Goal: Transaction & Acquisition: Purchase product/service

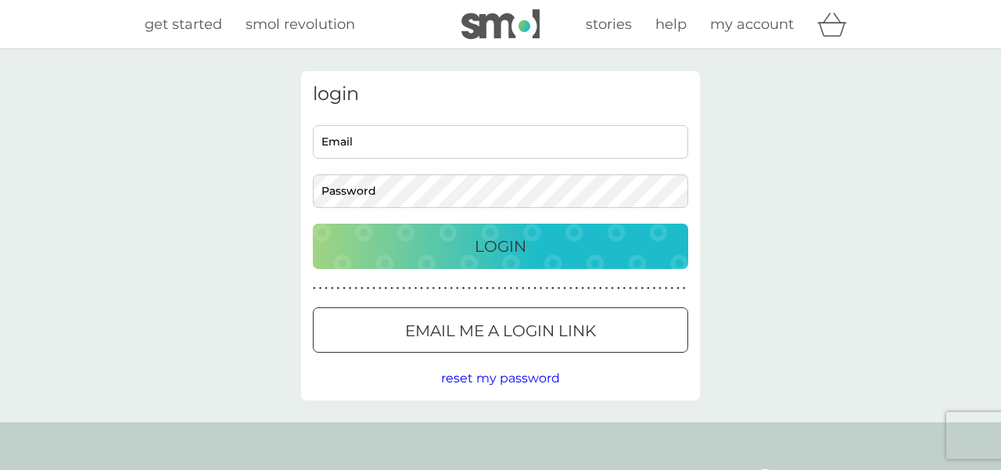
type input "adamjbarfield@hotmail.co.uk"
click at [495, 255] on p "Login" at bounding box center [501, 246] width 52 height 25
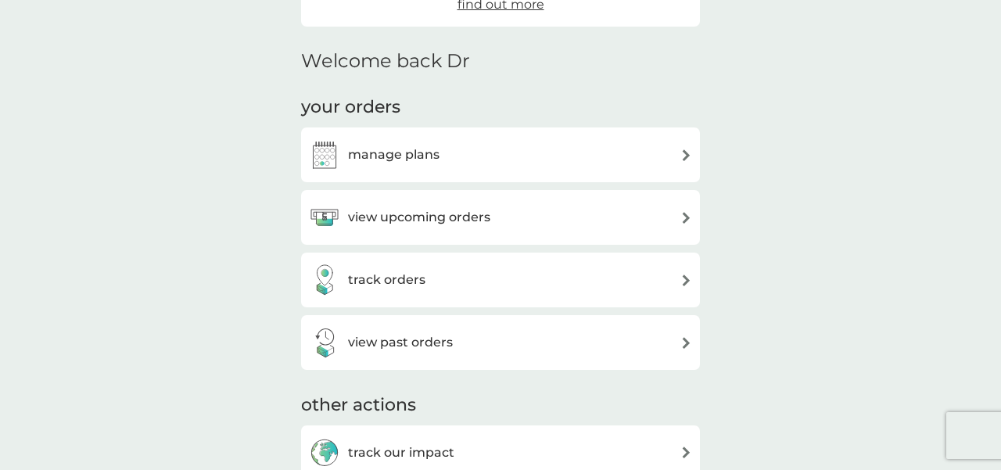
scroll to position [348, 0]
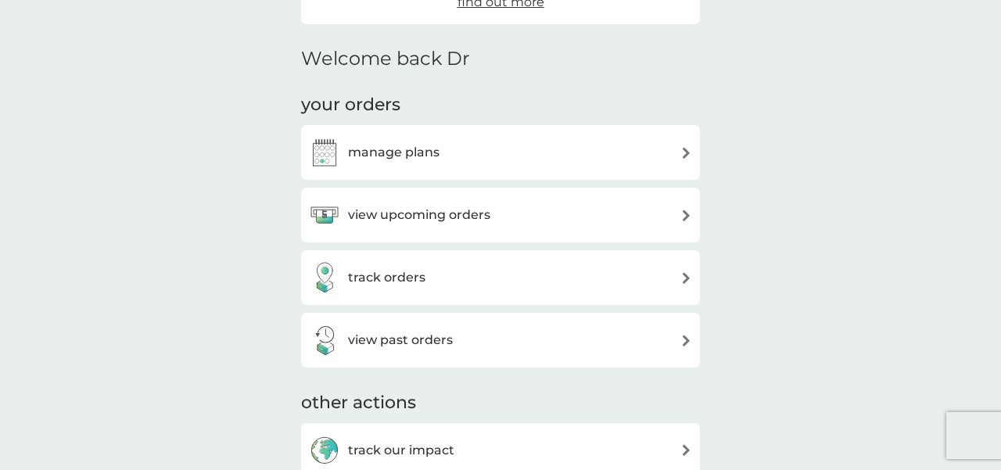
click at [486, 156] on div "manage plans" at bounding box center [500, 152] width 383 height 31
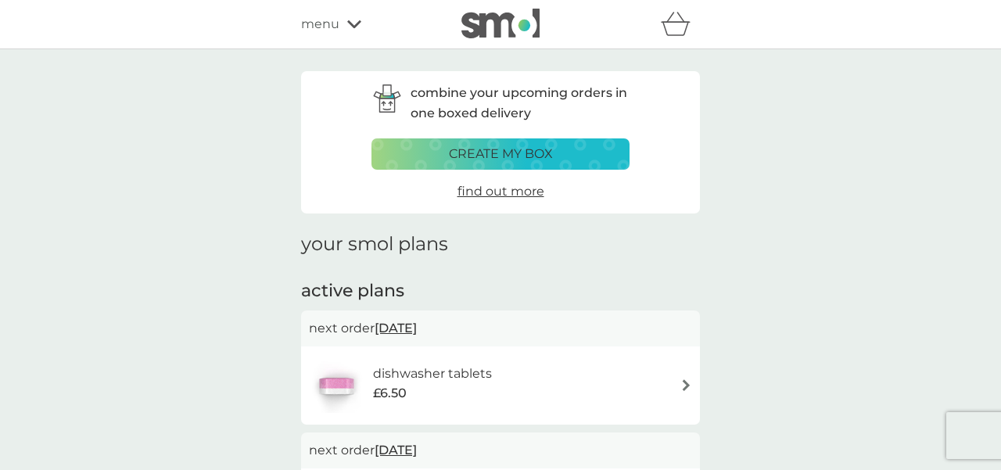
scroll to position [21, 0]
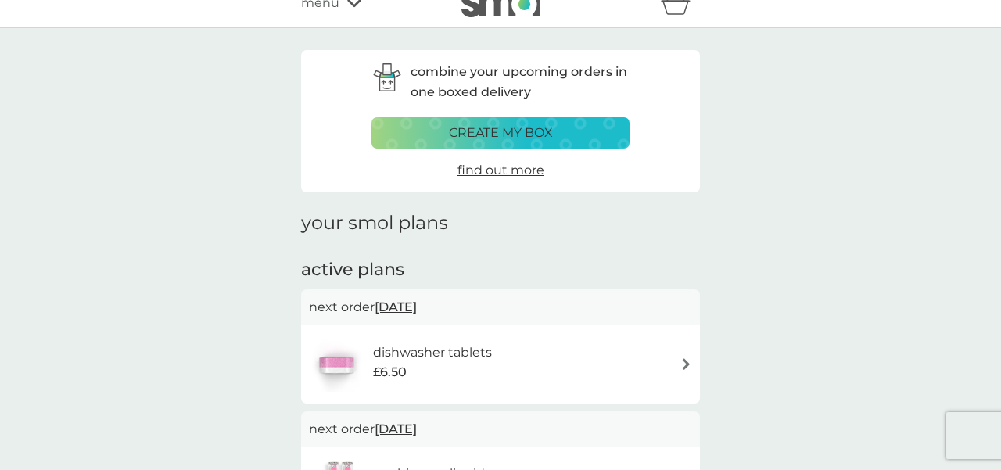
click at [507, 363] on div "dishwasher tablets £6.50" at bounding box center [500, 364] width 383 height 55
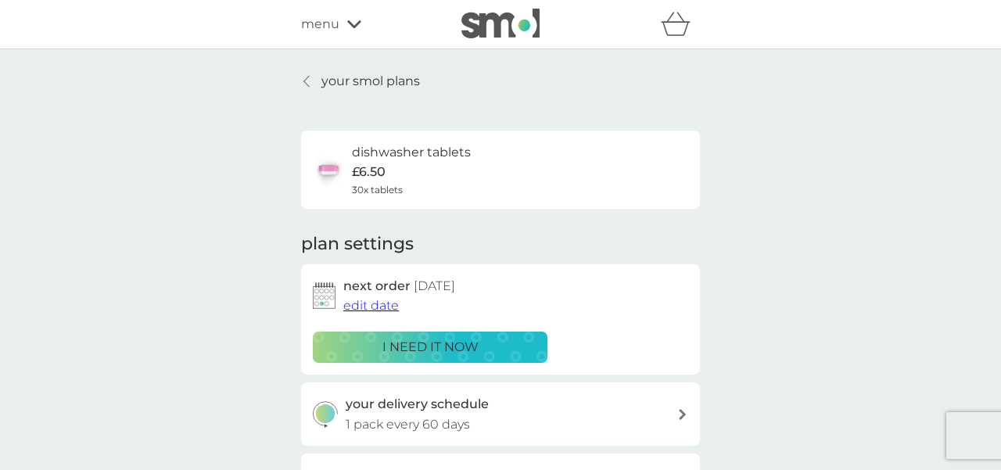
click at [463, 346] on p "i need it now" at bounding box center [430, 347] width 96 height 20
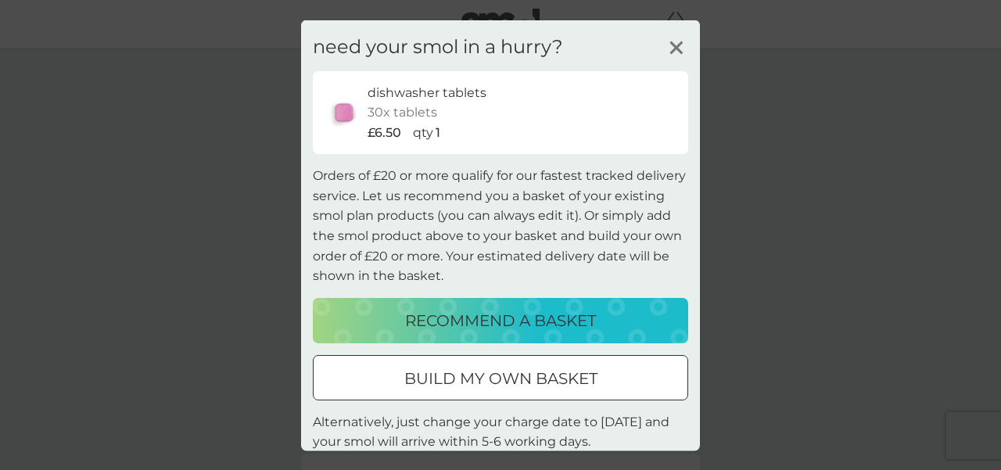
click at [468, 380] on p "build my own basket" at bounding box center [500, 377] width 193 height 25
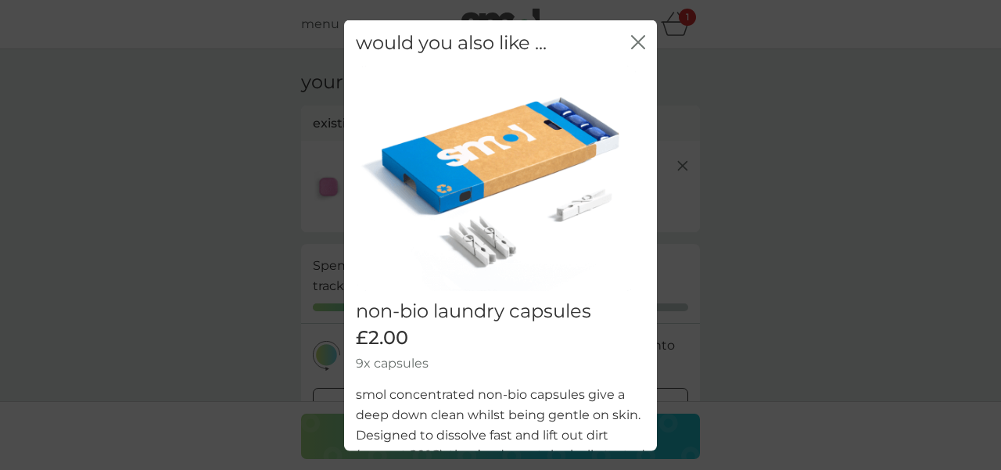
click at [643, 36] on icon "close" at bounding box center [641, 41] width 6 height 13
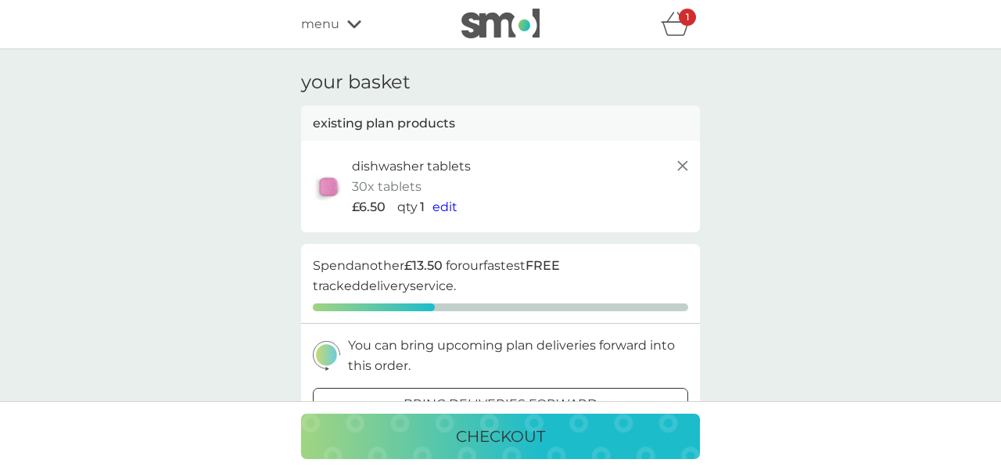
click at [335, 20] on span "menu" at bounding box center [320, 24] width 38 height 20
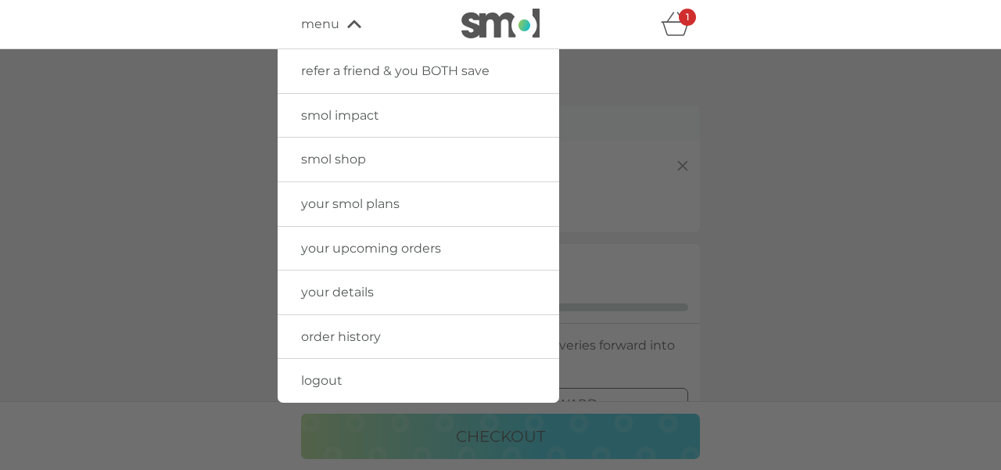
click at [350, 163] on span "smol shop" at bounding box center [333, 159] width 65 height 15
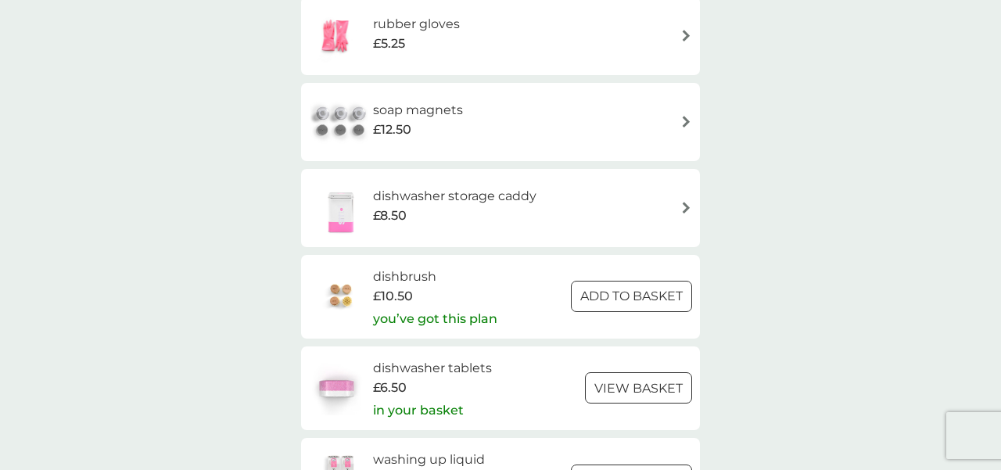
scroll to position [2242, 0]
click at [387, 282] on h6 "dishbrush" at bounding box center [435, 278] width 124 height 20
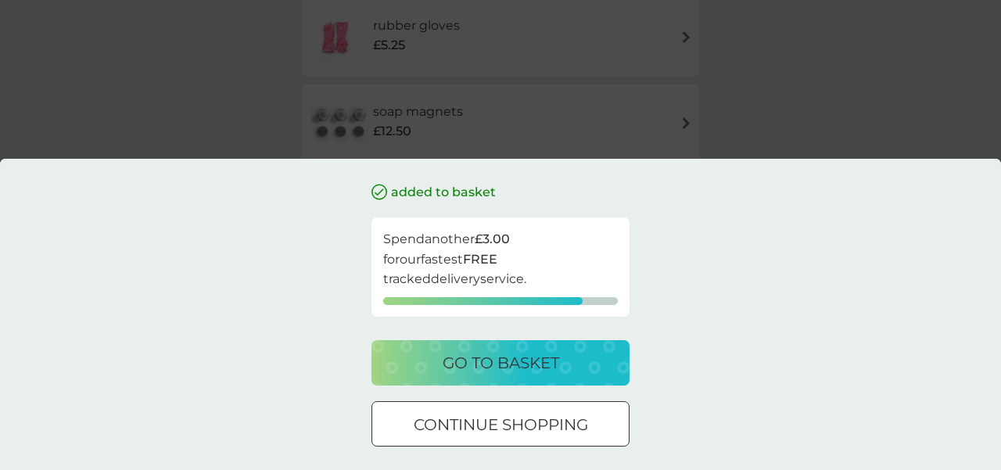
click at [468, 434] on p "continue shopping" at bounding box center [501, 424] width 174 height 25
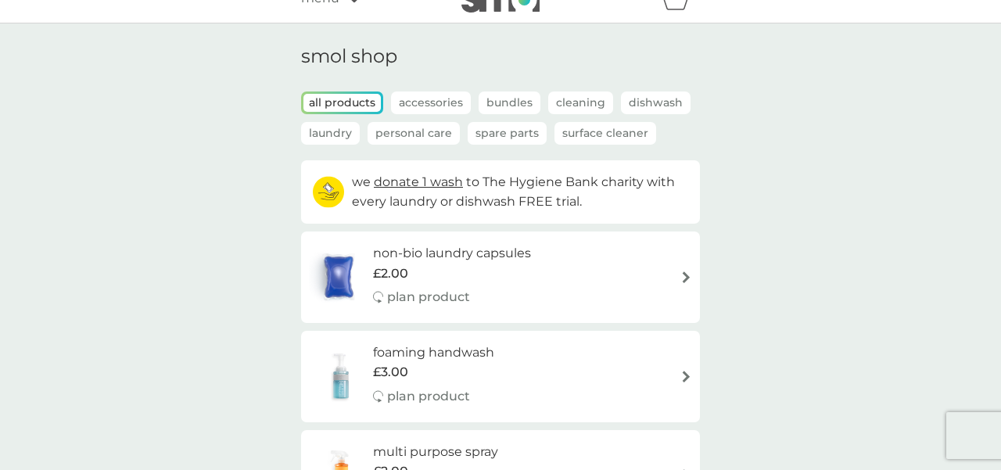
scroll to position [25, 0]
click at [578, 106] on p "Cleaning" at bounding box center [580, 103] width 65 height 23
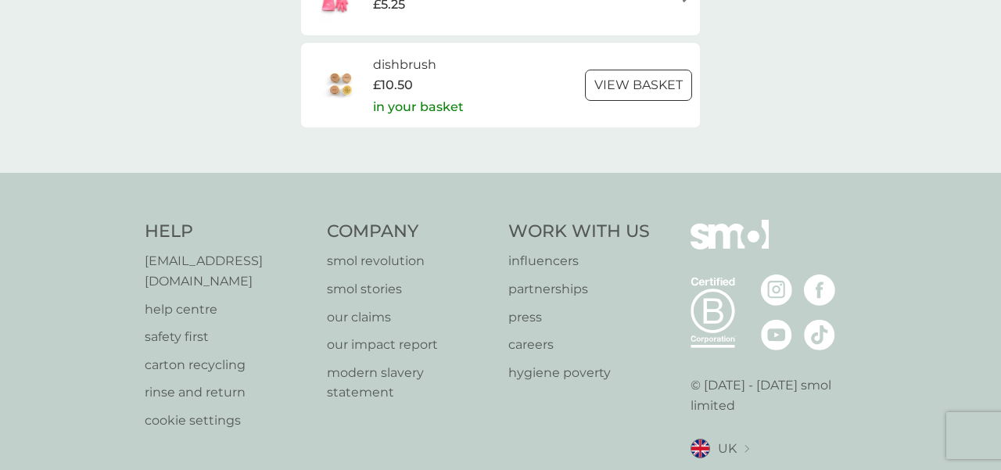
scroll to position [827, 0]
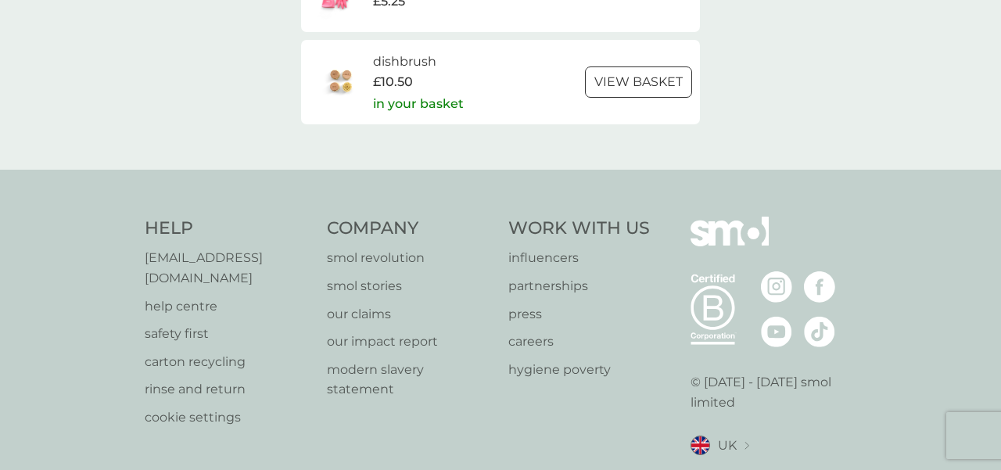
click at [611, 85] on div at bounding box center [639, 82] width 56 height 16
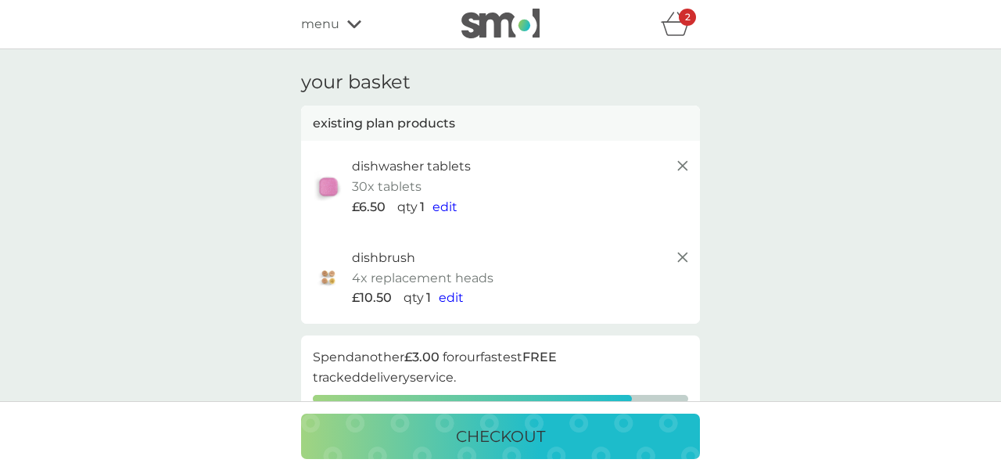
click at [335, 23] on span "menu" at bounding box center [320, 24] width 38 height 20
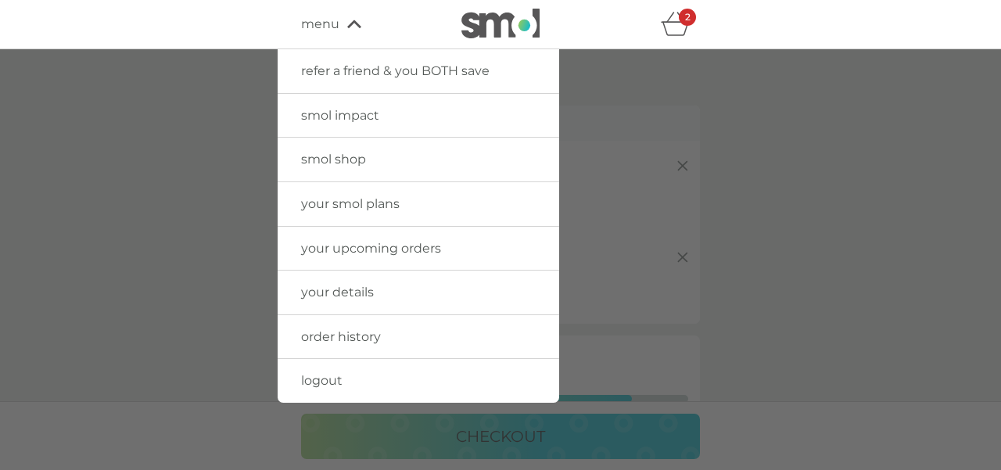
click at [330, 158] on span "smol shop" at bounding box center [333, 159] width 65 height 15
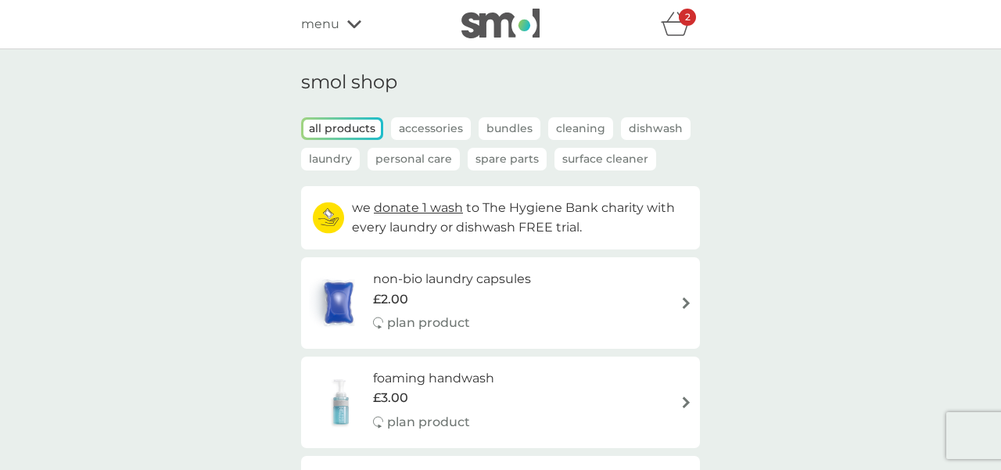
click at [419, 128] on p "Accessories" at bounding box center [431, 128] width 80 height 23
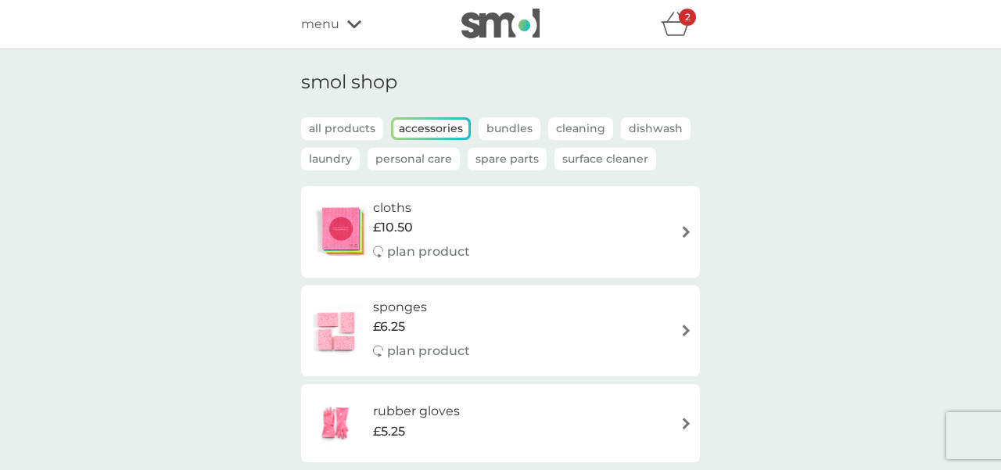
click at [500, 29] on img at bounding box center [500, 24] width 78 height 30
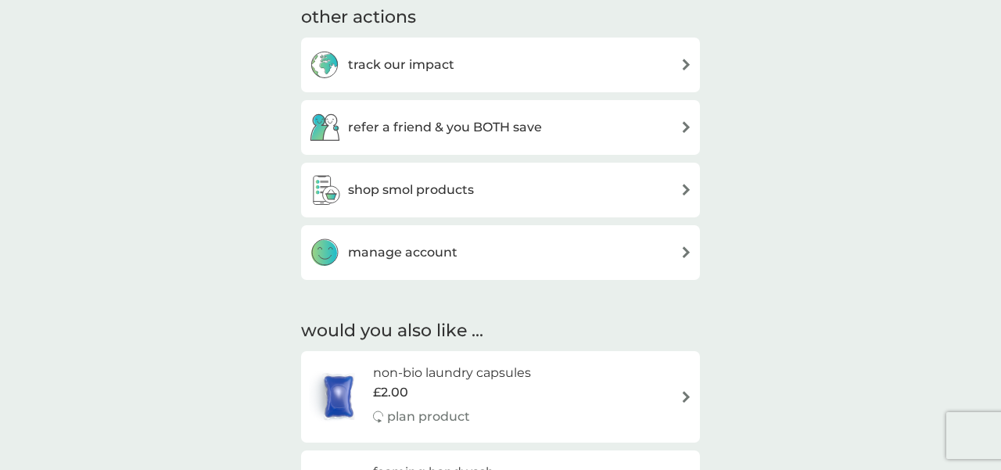
scroll to position [736, 0]
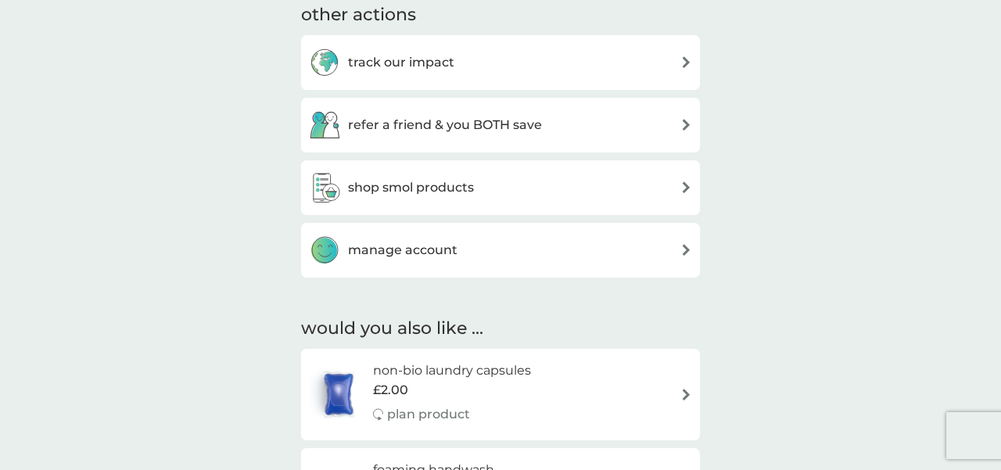
click at [430, 184] on h3 "shop smol products" at bounding box center [411, 188] width 126 height 20
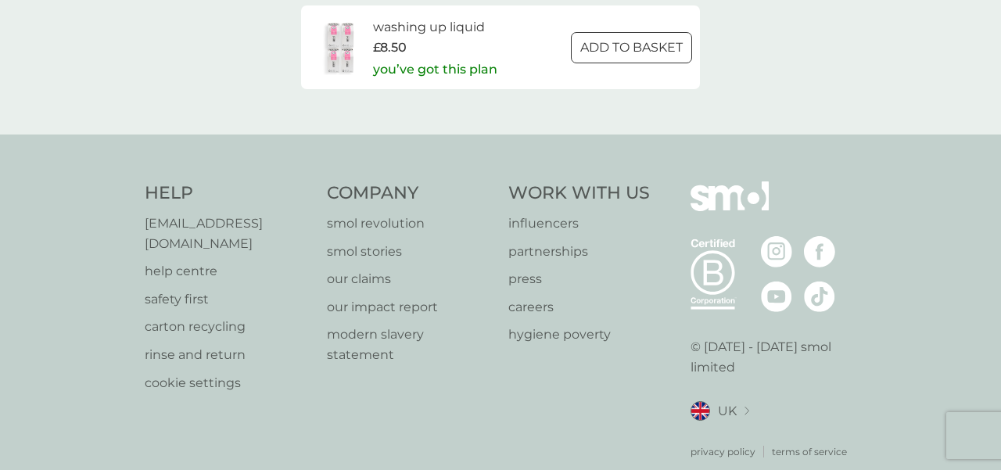
scroll to position [2692, 0]
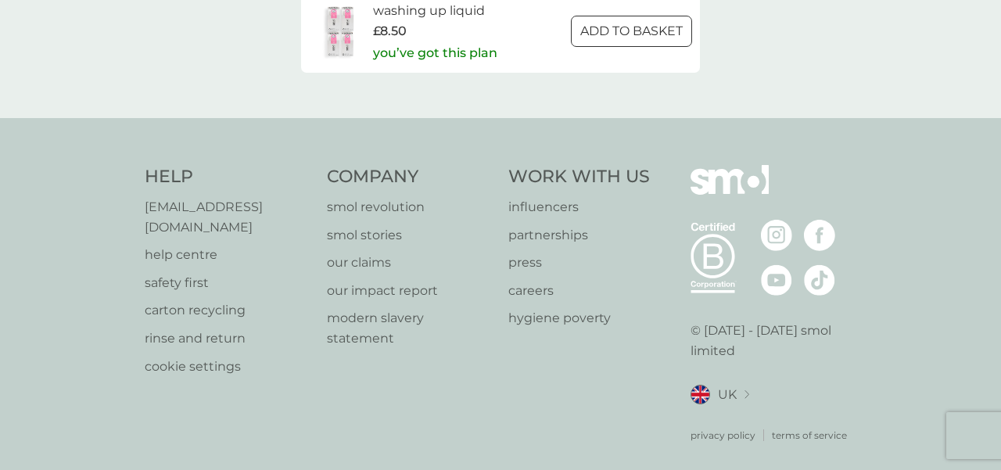
click at [200, 245] on p "help centre" at bounding box center [228, 255] width 167 height 20
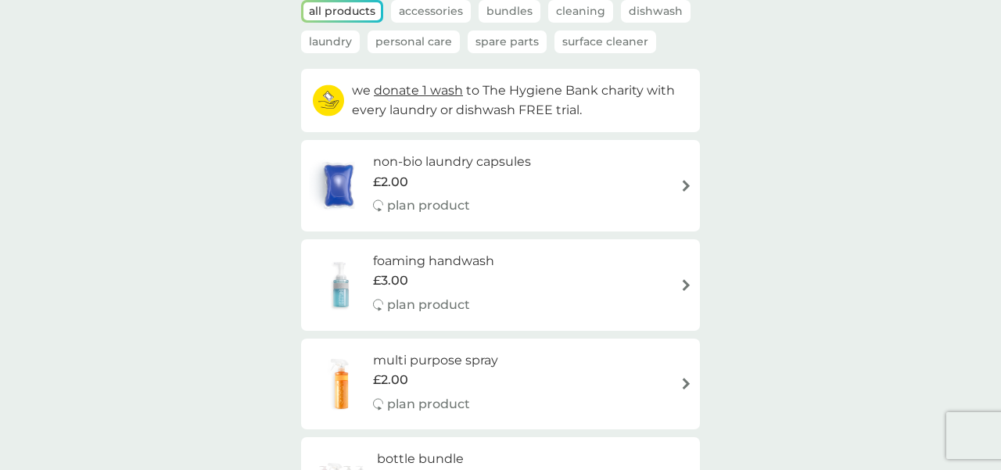
scroll to position [0, 0]
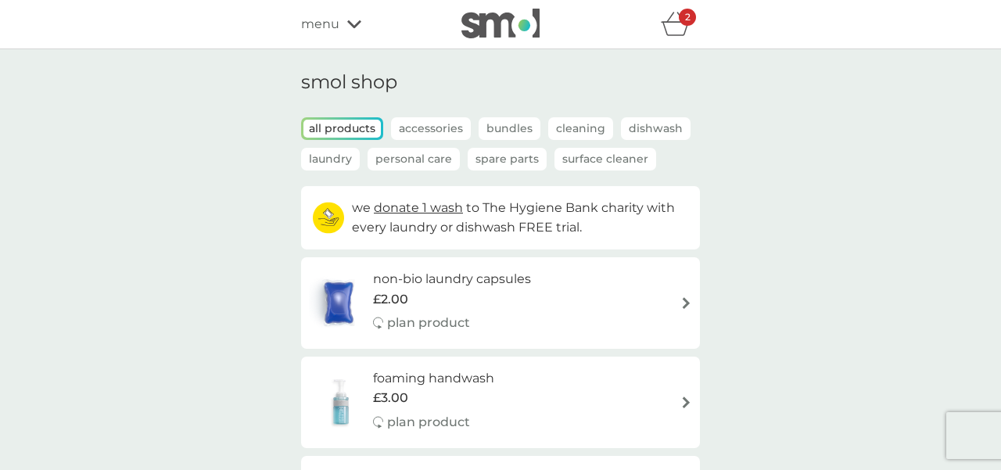
click at [490, 161] on p "Spare Parts" at bounding box center [507, 159] width 79 height 23
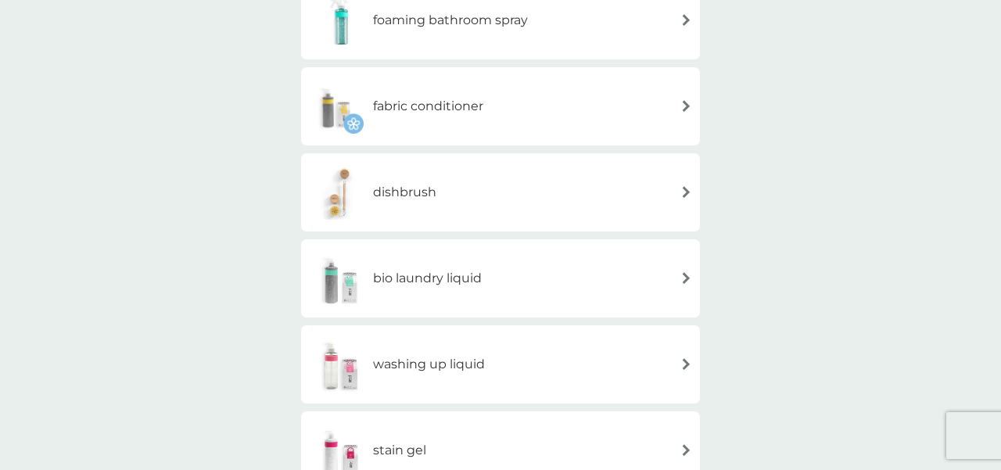
scroll to position [468, 0]
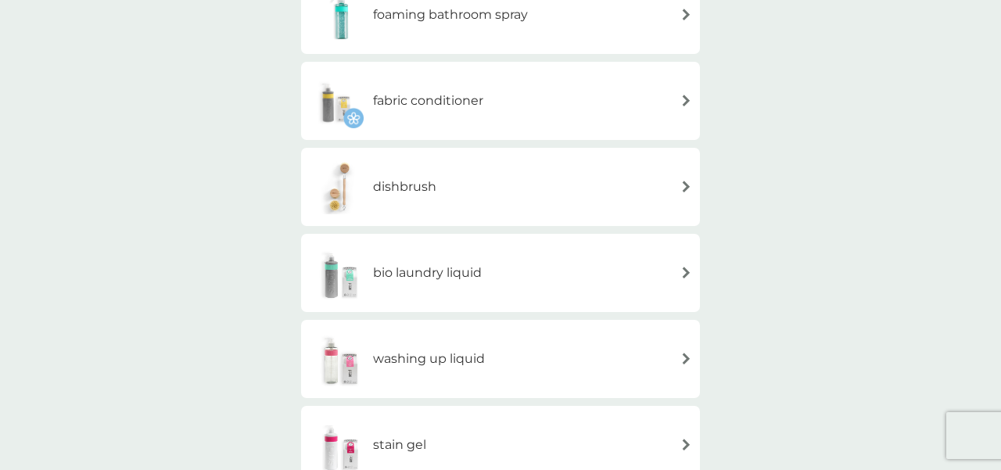
click at [412, 187] on h6 "dishbrush" at bounding box center [404, 187] width 63 height 20
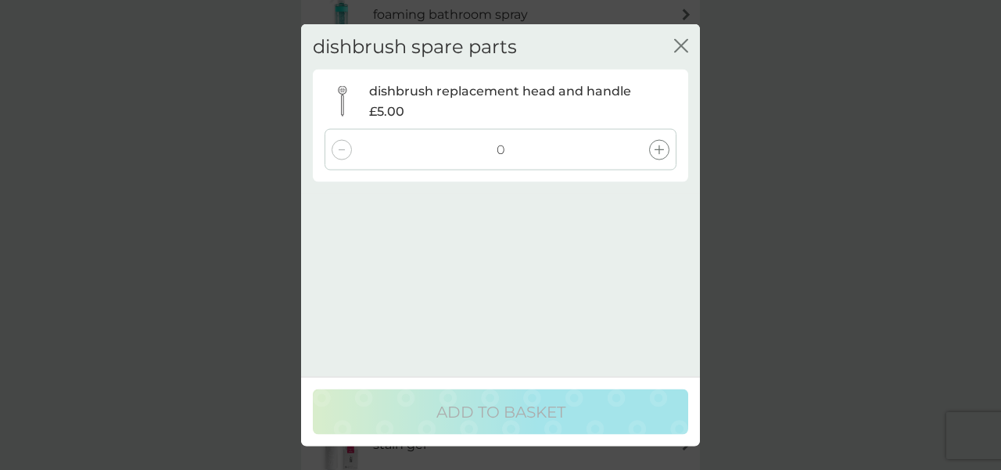
click at [661, 151] on icon at bounding box center [659, 149] width 9 height 9
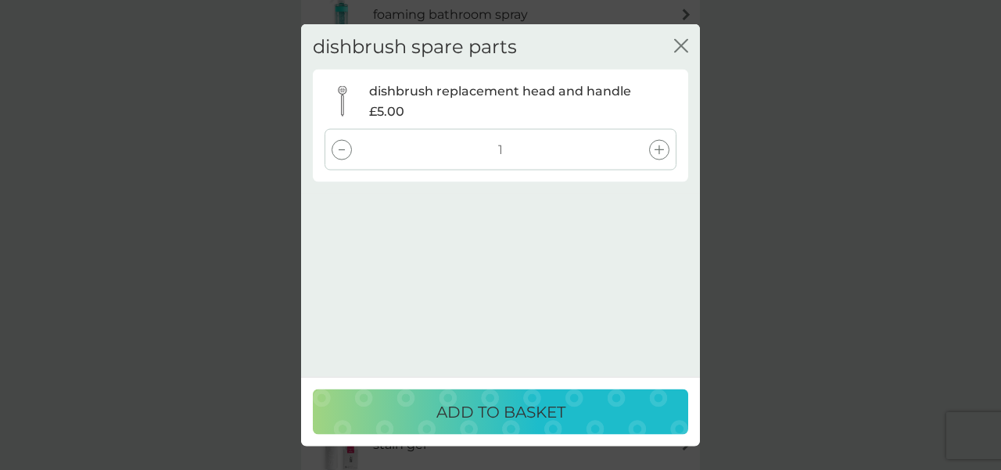
click at [486, 411] on p "ADD TO BASKET" at bounding box center [500, 412] width 129 height 25
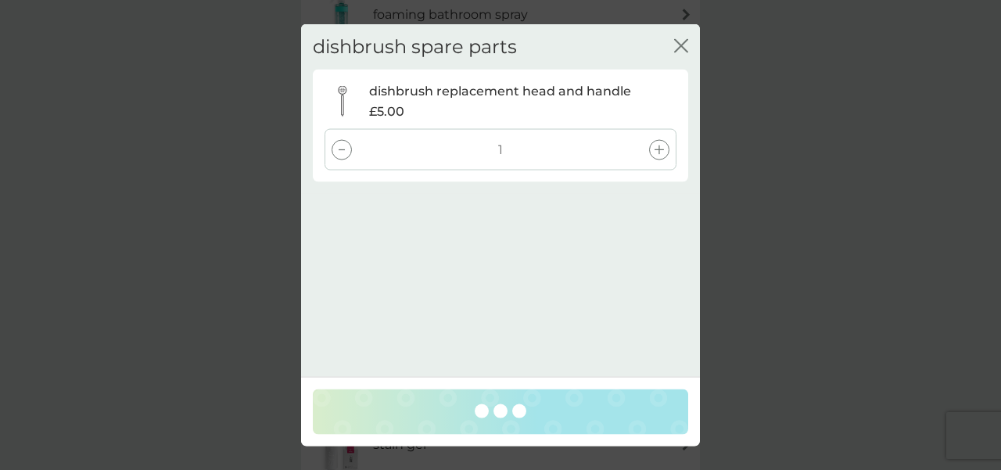
scroll to position [0, 0]
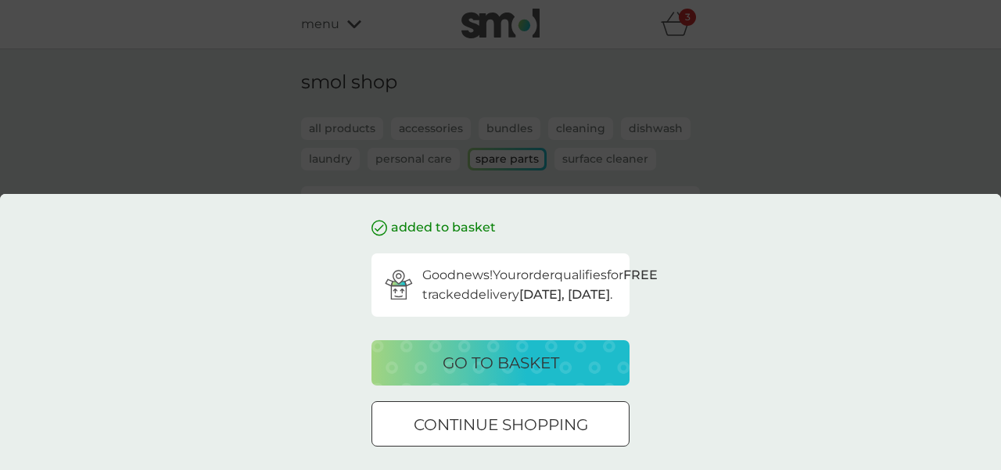
click at [683, 36] on div "added to basket Good news! Your order qualifies for FREE tracked delivery [DATE…" at bounding box center [500, 235] width 1001 height 470
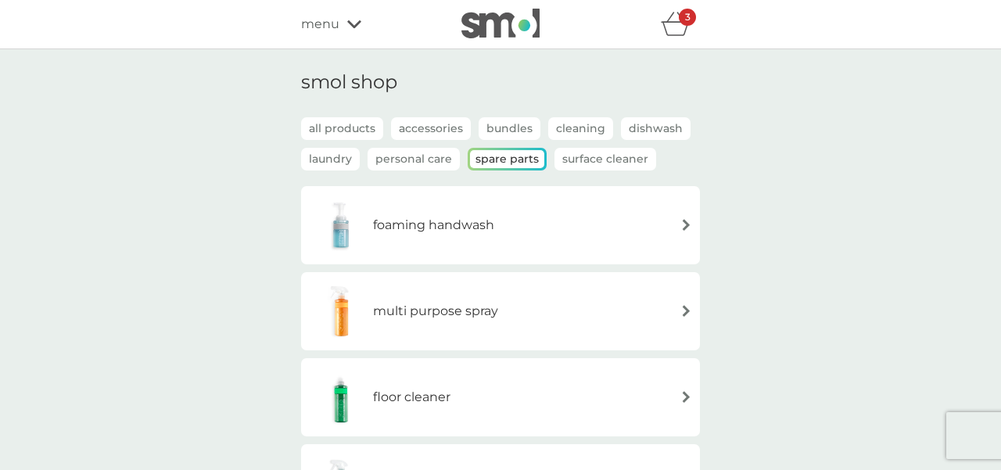
click at [674, 20] on icon "basket" at bounding box center [676, 24] width 30 height 24
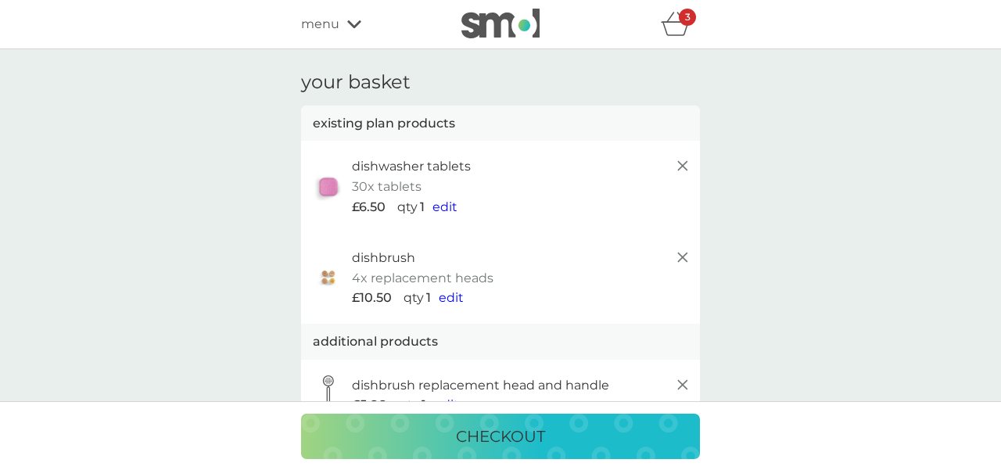
click at [683, 258] on line at bounding box center [682, 257] width 9 height 9
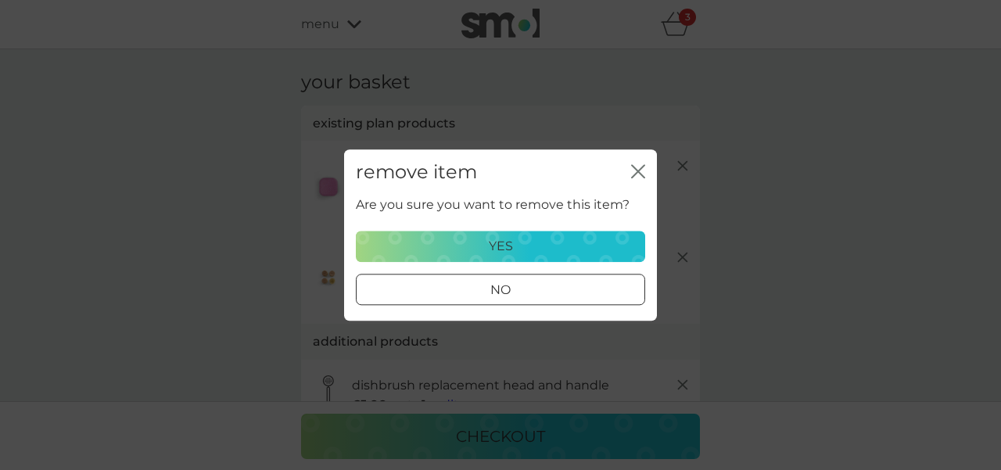
click at [528, 249] on div "yes" at bounding box center [500, 246] width 269 height 20
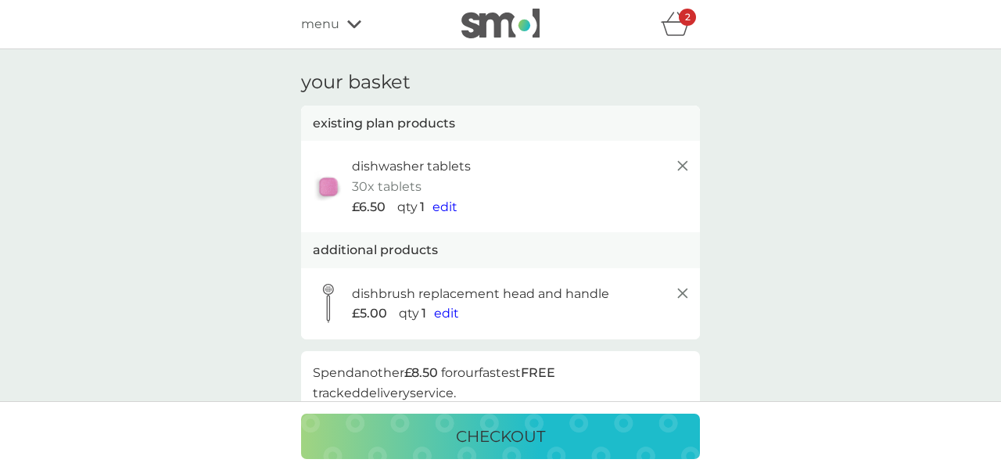
click at [333, 20] on span "menu" at bounding box center [320, 24] width 38 height 20
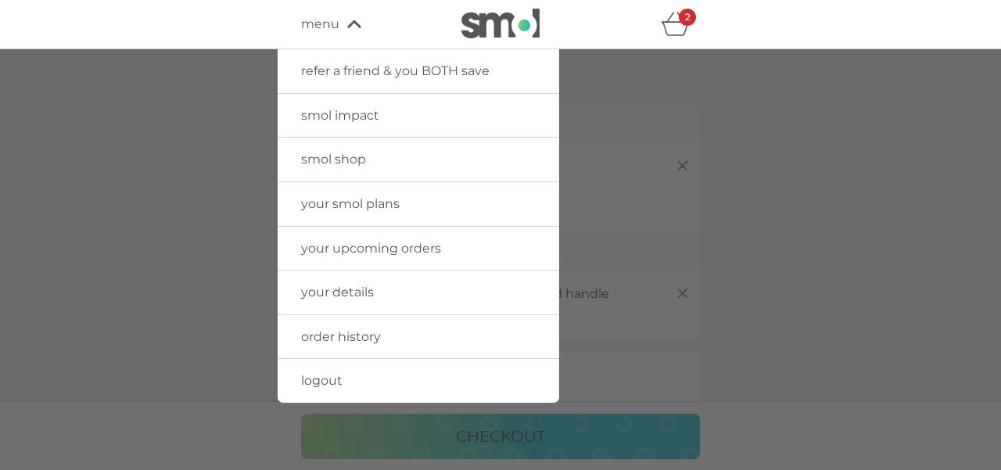
click at [339, 204] on span "your smol plans" at bounding box center [350, 203] width 99 height 15
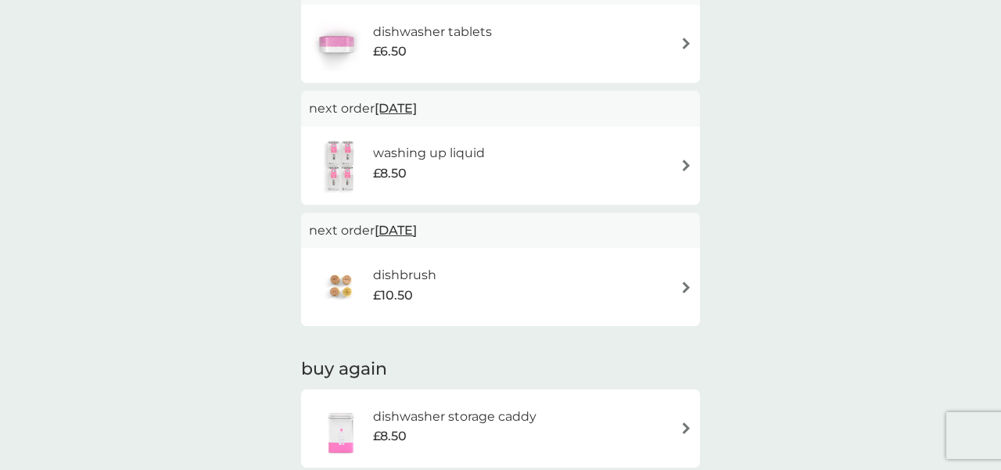
scroll to position [400, 0]
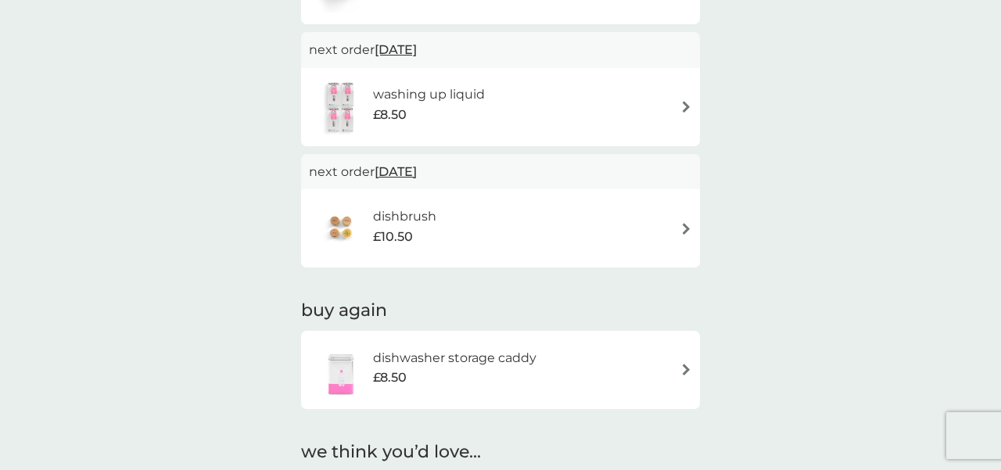
click at [683, 230] on img at bounding box center [686, 229] width 12 height 12
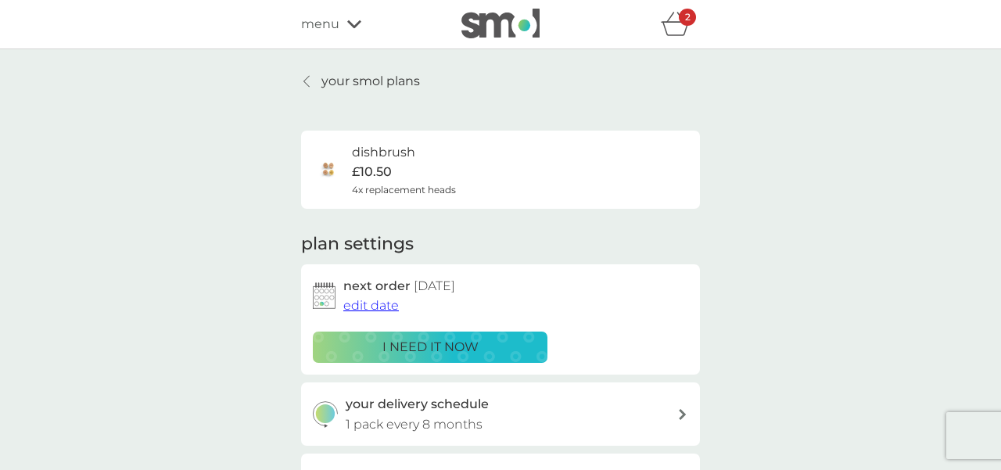
click at [679, 27] on icon "basket" at bounding box center [676, 24] width 30 height 24
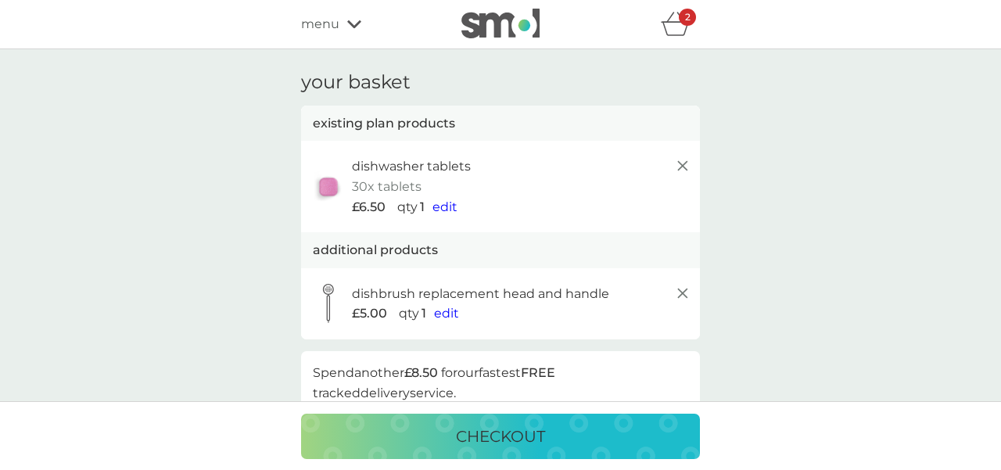
click at [493, 443] on p "checkout" at bounding box center [500, 436] width 89 height 25
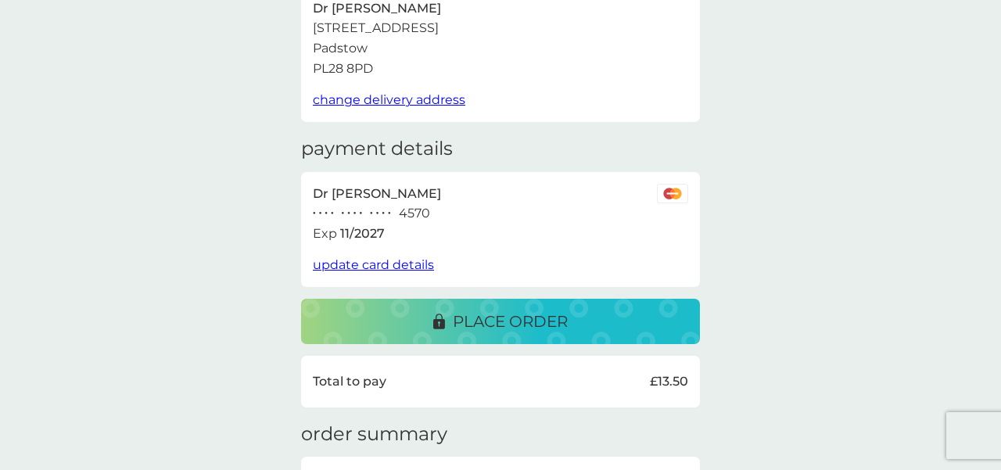
scroll to position [109, 0]
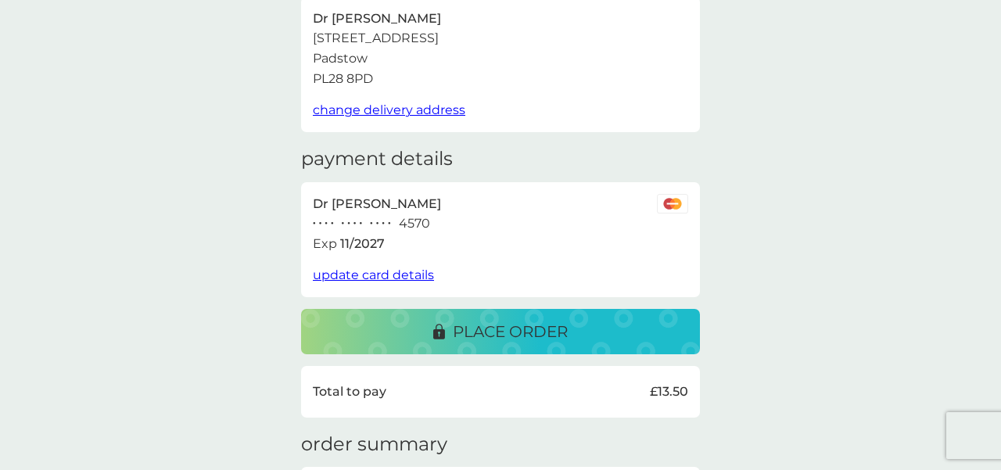
click at [476, 334] on p "place order" at bounding box center [510, 331] width 115 height 25
